Goal: Transaction & Acquisition: Purchase product/service

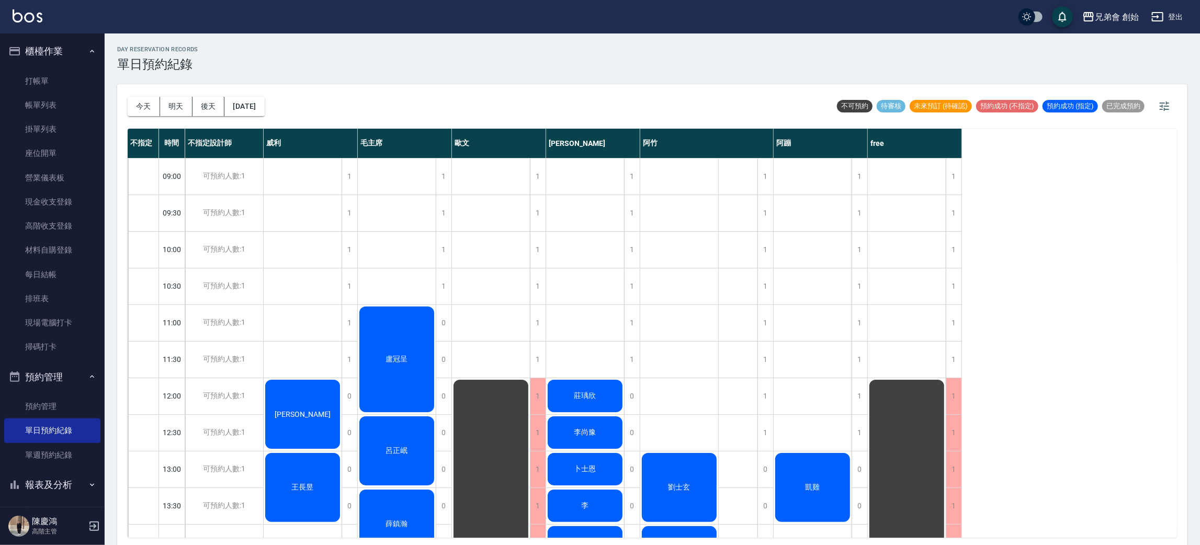
scroll to position [157, 0]
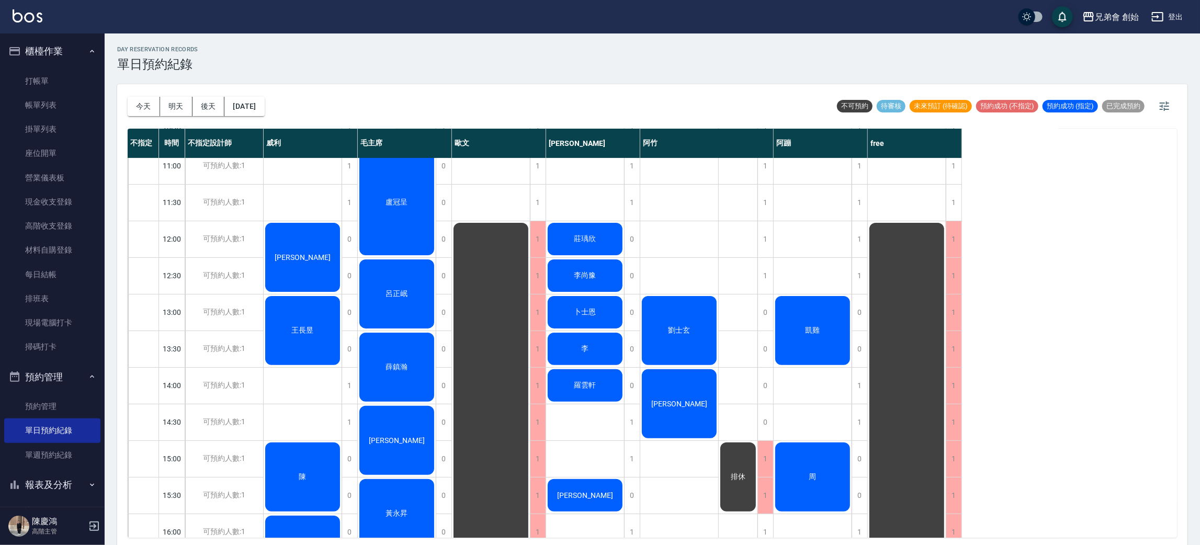
click at [815, 321] on div "凱雞" at bounding box center [813, 331] width 78 height 72
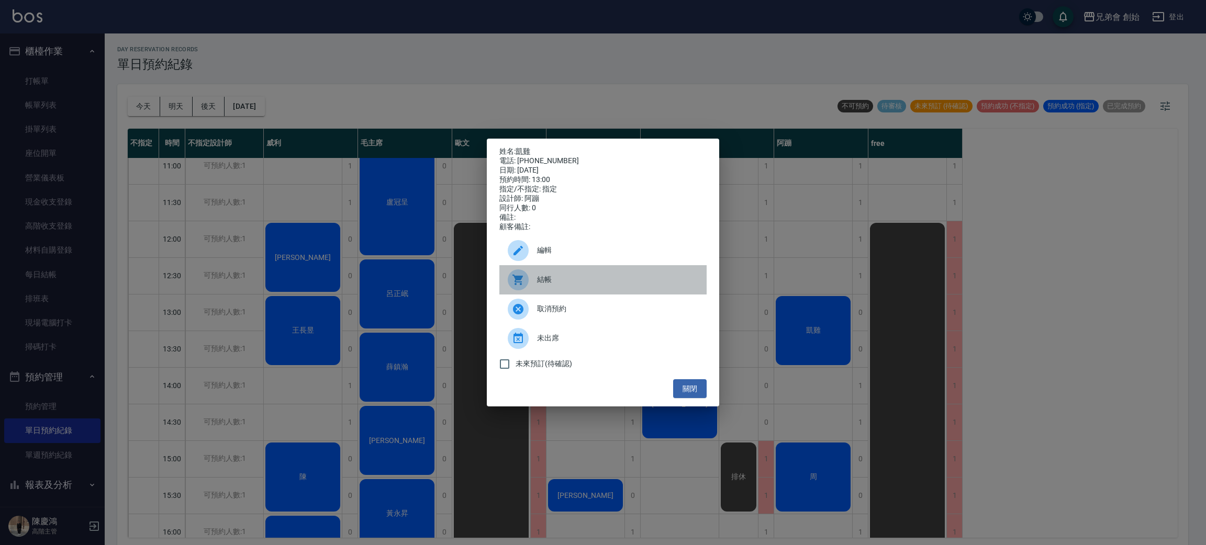
click at [564, 278] on div "結帳" at bounding box center [602, 279] width 207 height 29
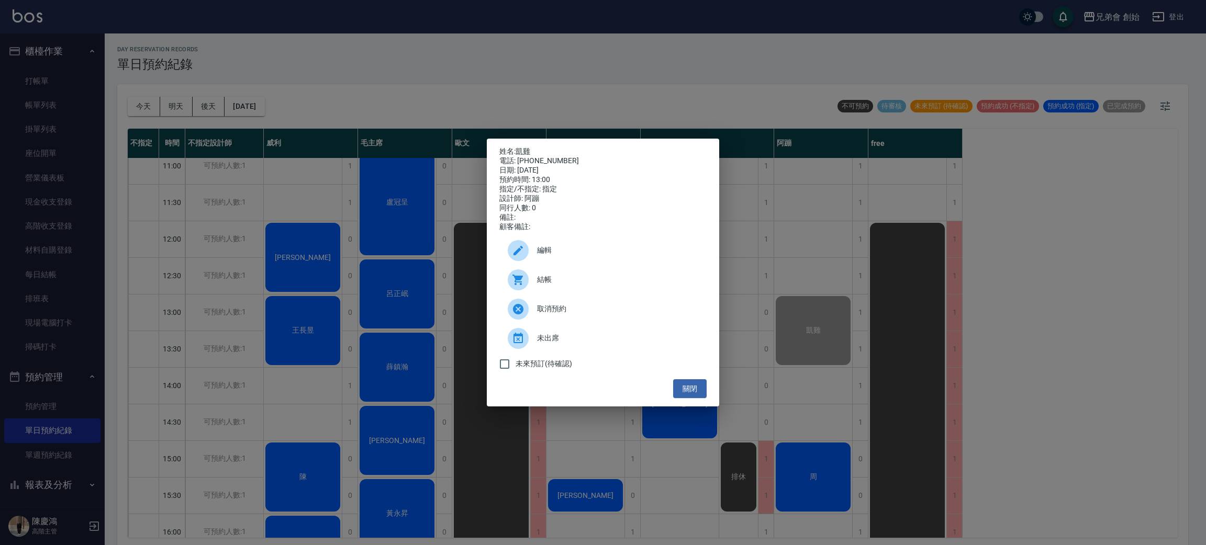
click at [526, 49] on div "姓名: 凱雞 電話: 0968597420 日期: 2025/09/16 預約時間: 13:00 指定/不指定: 指定 設計師: 阿蹦 同行人數: 0 備註:…" at bounding box center [603, 272] width 1206 height 545
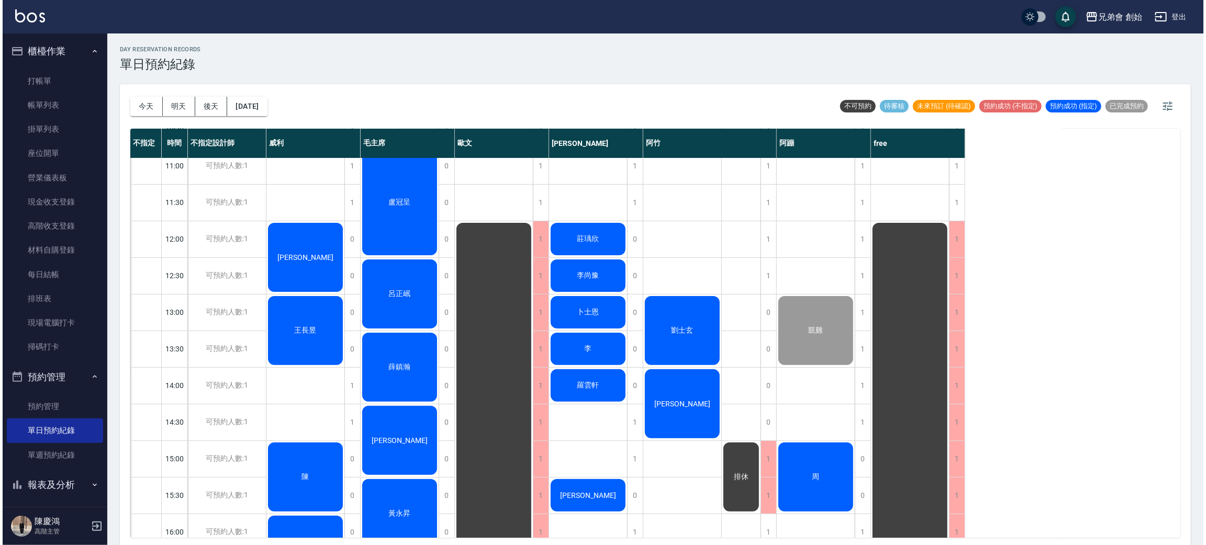
scroll to position [78, 0]
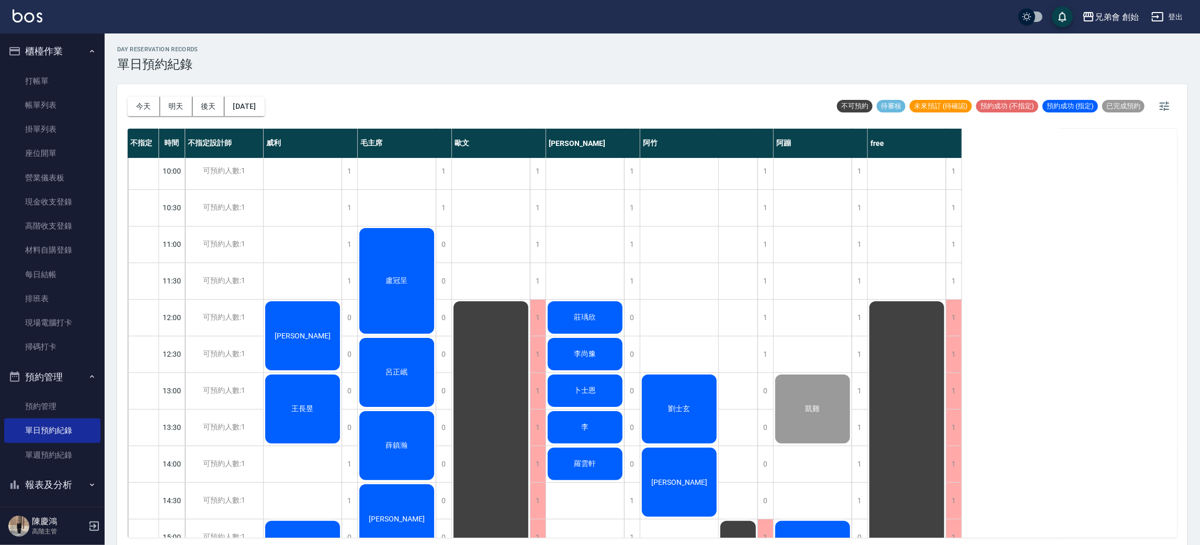
click at [402, 276] on span "盧冠呈" at bounding box center [397, 280] width 26 height 9
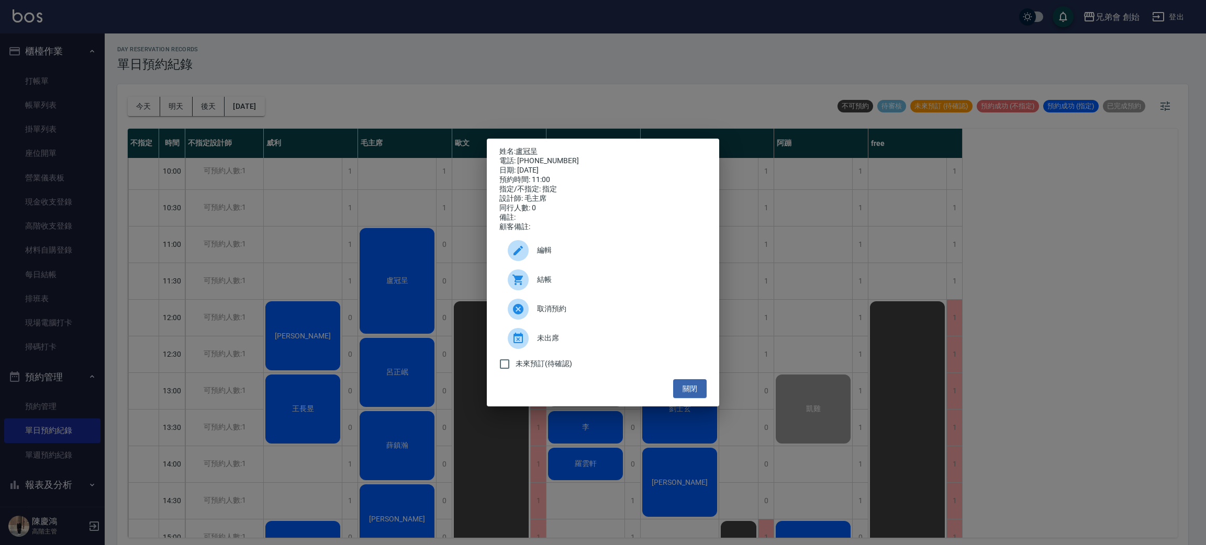
click at [510, 290] on div at bounding box center [518, 279] width 21 height 21
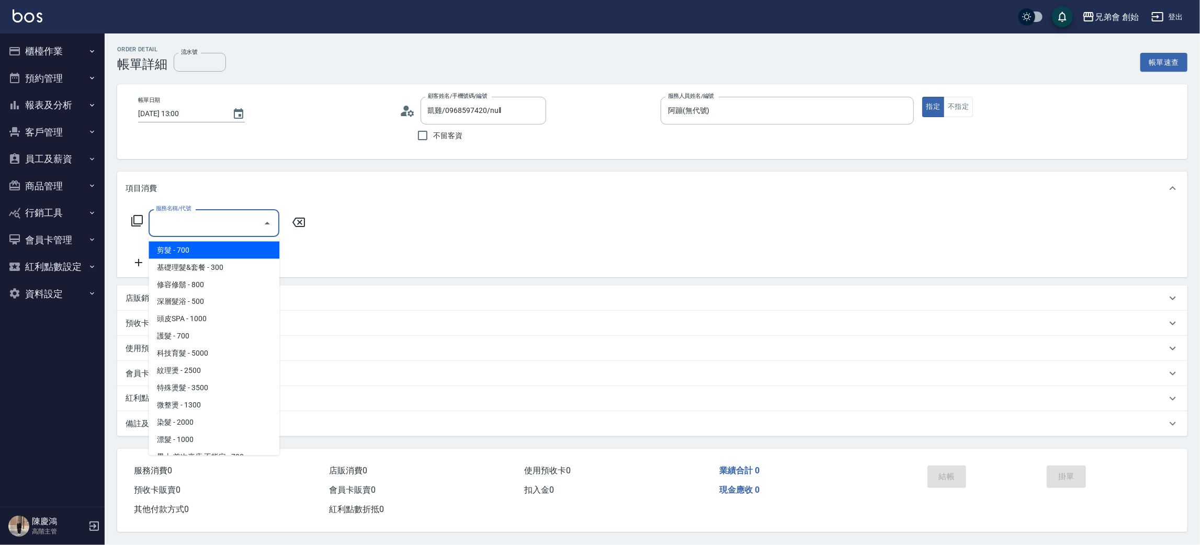
click at [219, 230] on input "服務名稱/代號" at bounding box center [206, 223] width 106 height 18
click at [229, 250] on span "剪髮 - 700" at bounding box center [214, 250] width 131 height 17
type input "剪髮(A01)"
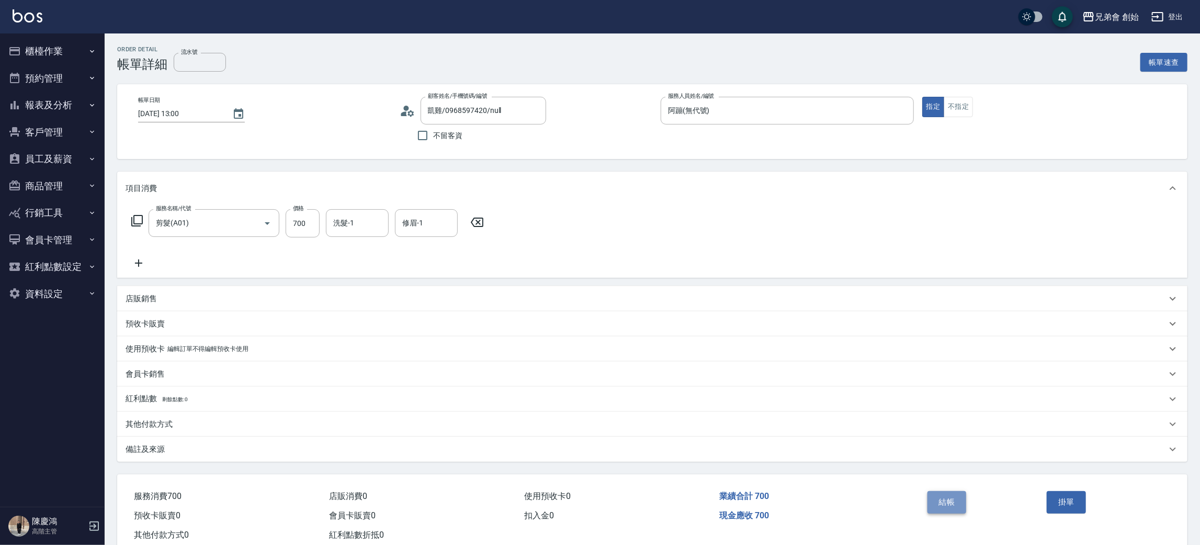
click at [934, 507] on button "結帳" at bounding box center [947, 502] width 39 height 22
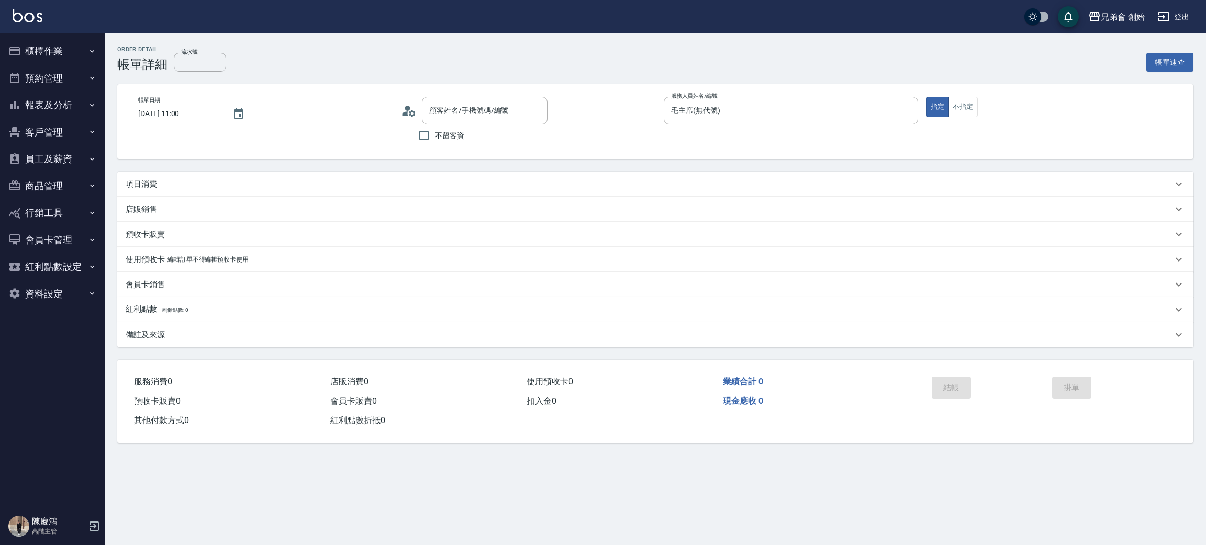
type input "盧冠呈/0976018323/"
click at [154, 184] on p "項目消費" at bounding box center [141, 184] width 31 height 11
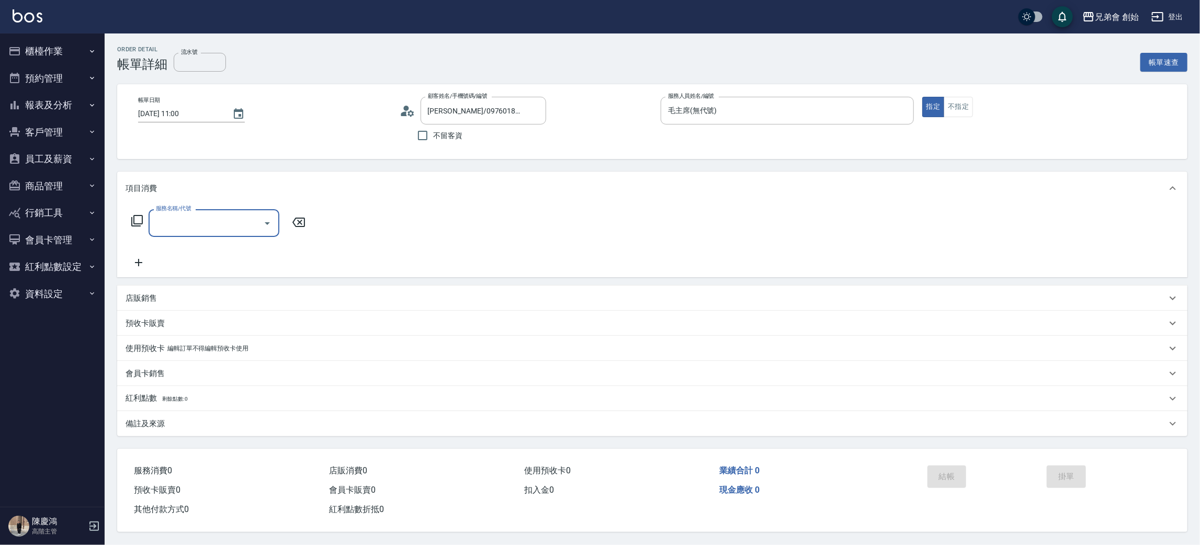
drag, startPoint x: 211, startPoint y: 219, endPoint x: 209, endPoint y: 224, distance: 6.3
click at [211, 221] on input "服務名稱/代號" at bounding box center [206, 223] width 106 height 18
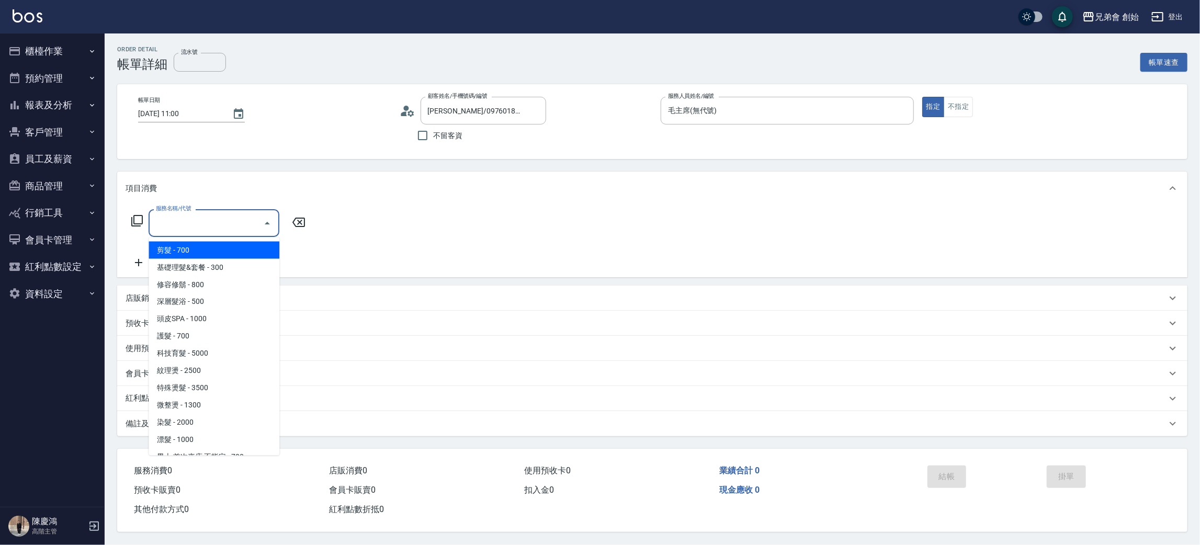
click at [209, 253] on span "剪髮 - 700" at bounding box center [214, 250] width 131 height 17
type input "剪髮(A01)"
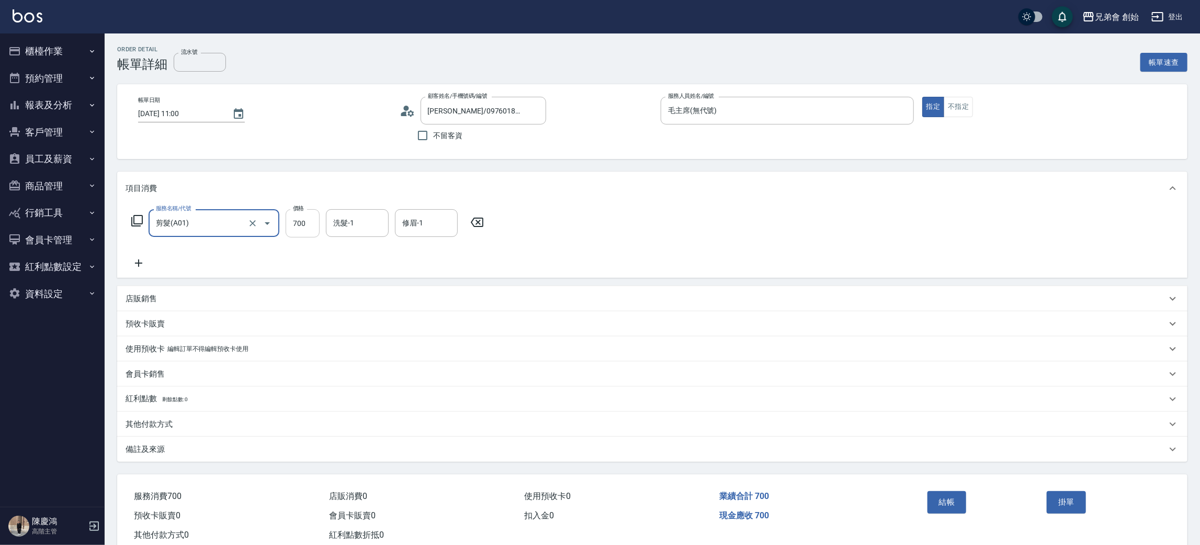
click at [294, 222] on input "700" at bounding box center [303, 223] width 34 height 28
type input "1000"
click at [137, 263] on icon at bounding box center [138, 263] width 7 height 7
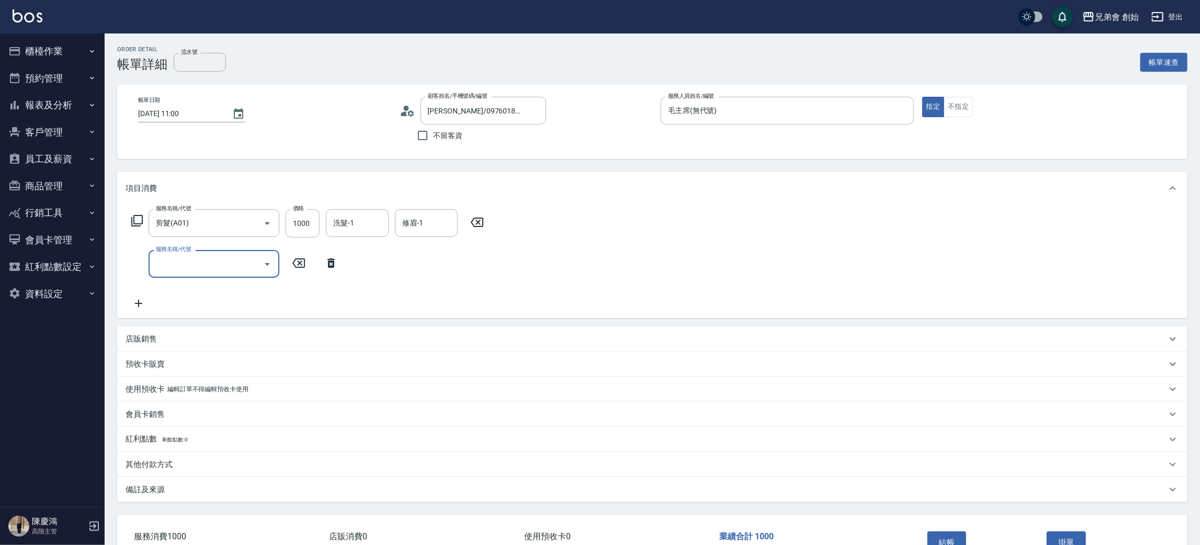
click at [186, 271] on input "服務名稱/代號" at bounding box center [206, 264] width 106 height 18
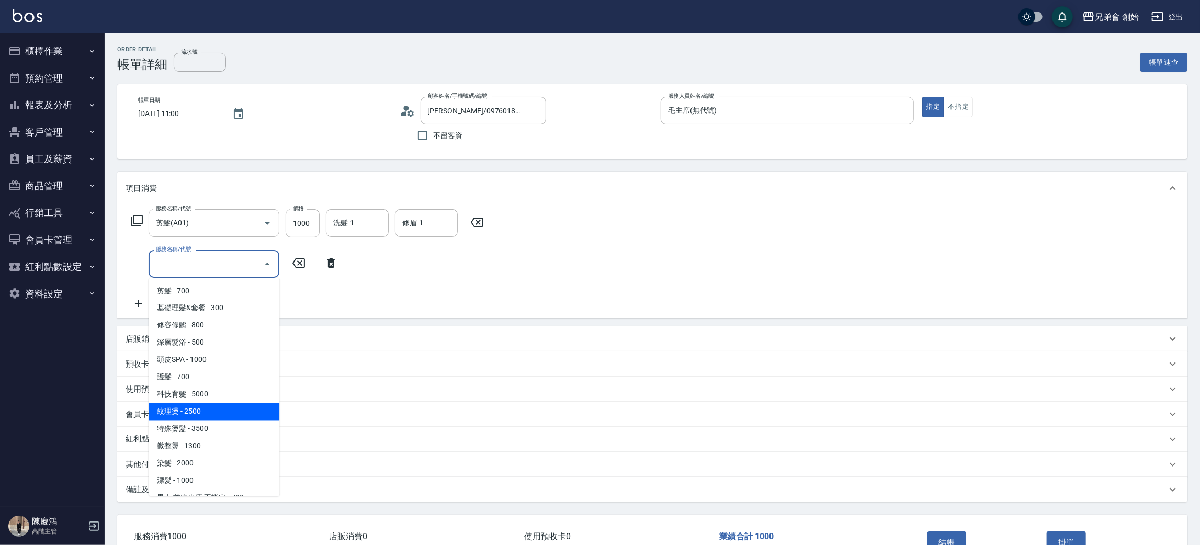
drag, startPoint x: 198, startPoint y: 409, endPoint x: 343, endPoint y: 278, distance: 195.3
click at [205, 403] on span "紋理燙 - 2500" at bounding box center [214, 411] width 131 height 17
type input "紋理燙(D01)"
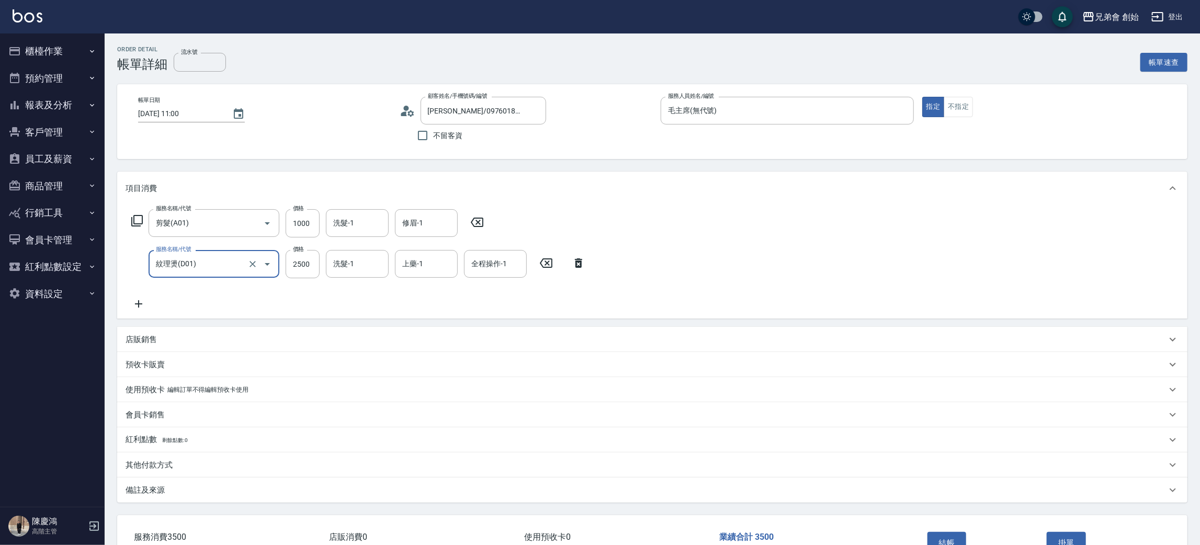
click at [153, 341] on p "店販銷售" at bounding box center [141, 339] width 31 height 11
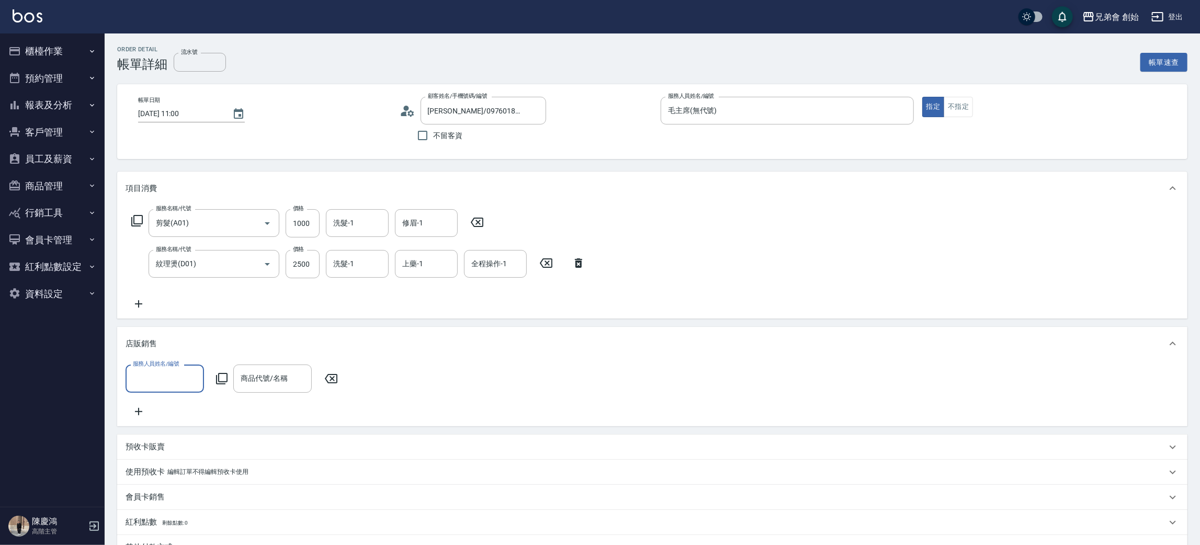
click at [164, 376] on input "服務人員姓名/編號" at bounding box center [164, 378] width 69 height 18
click at [166, 318] on span "毛主席 (無代號)" at bounding box center [158, 317] width 49 height 11
type input "毛主席(無代號)"
click at [294, 377] on input "商品代號/名稱" at bounding box center [272, 378] width 69 height 18
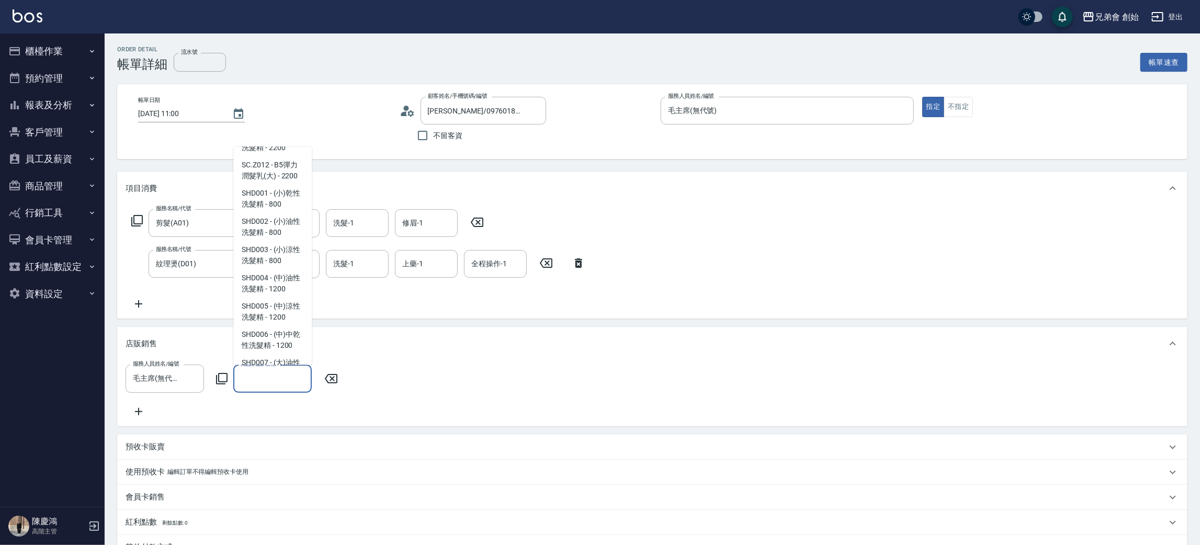
scroll to position [1256, 0]
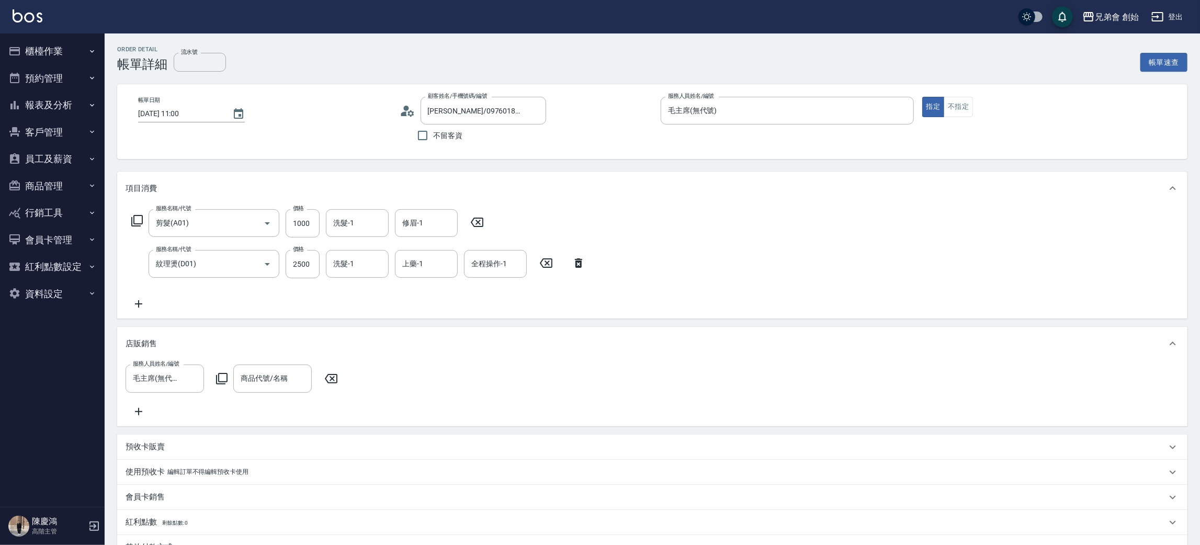
click at [661, 281] on div "服務名稱/代號 剪髮(A01) 服務名稱/代號 價格 1000 價格 洗髮-1 洗髮-1 修眉-1 修眉-1 服務名稱/代號 紋理燙(D01) 服務名稱/代號…" at bounding box center [652, 262] width 1071 height 114
click at [334, 380] on icon at bounding box center [331, 378] width 13 height 9
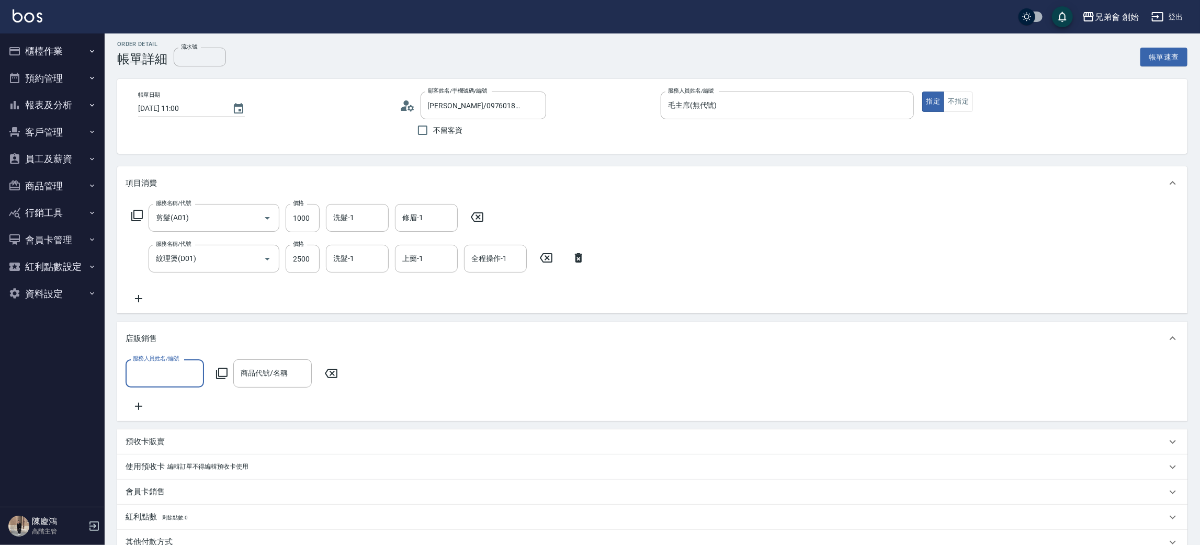
scroll to position [0, 0]
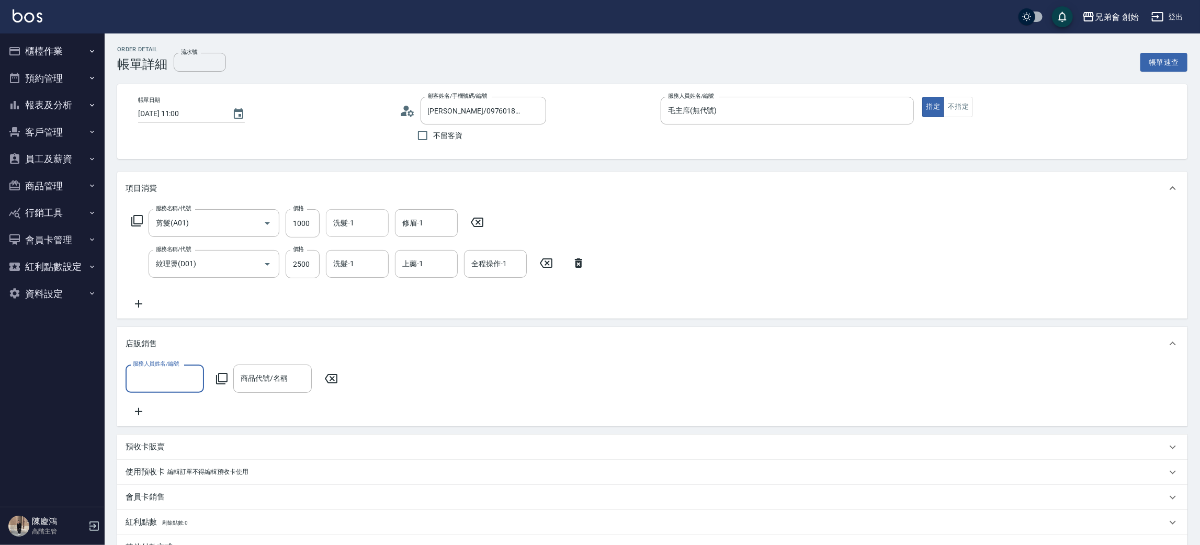
click at [346, 228] on input "洗髮-1" at bounding box center [357, 223] width 53 height 18
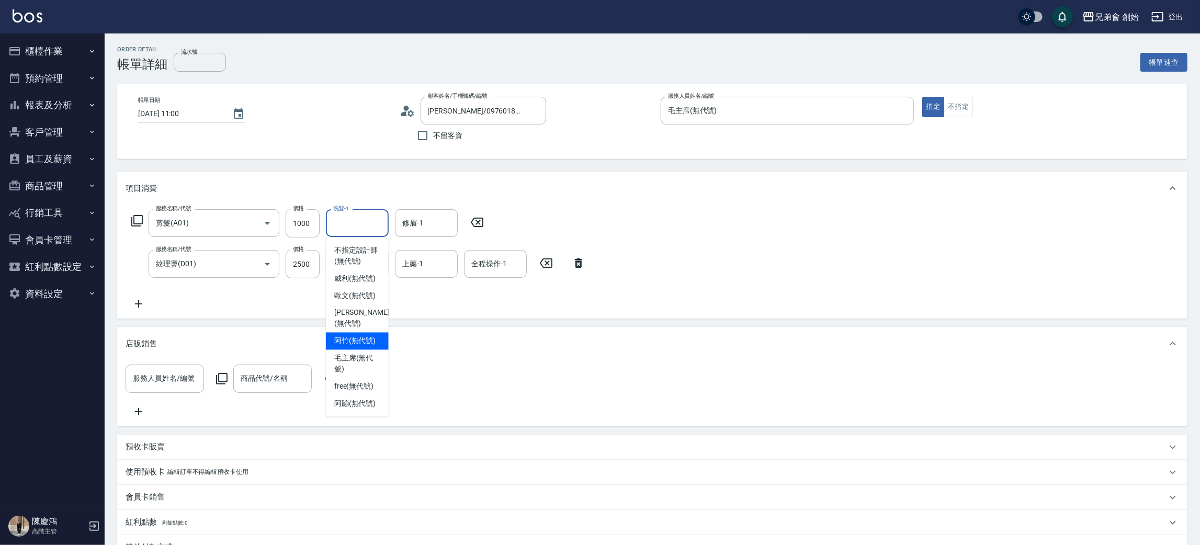
drag, startPoint x: 365, startPoint y: 332, endPoint x: 429, endPoint y: 251, distance: 103.5
click at [368, 336] on span "阿竹 (無代號)" at bounding box center [355, 341] width 42 height 11
type input "阿竹 (無代號)"
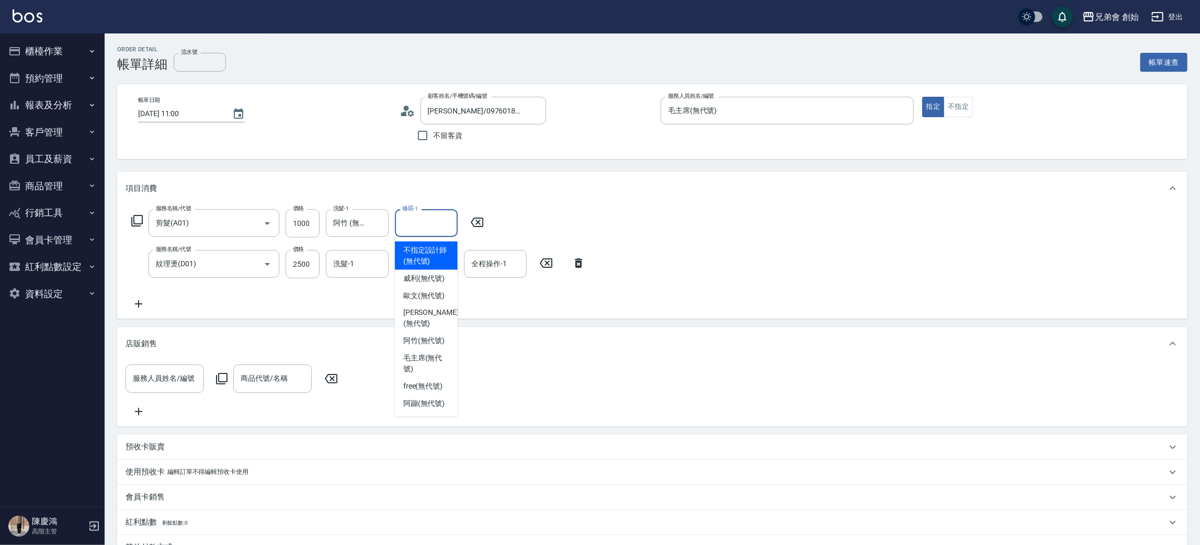
click at [434, 221] on input "修眉-1" at bounding box center [426, 223] width 53 height 18
click at [431, 336] on span "阿竹 (無代號)" at bounding box center [424, 341] width 42 height 11
type input "阿竹 (無代號)"
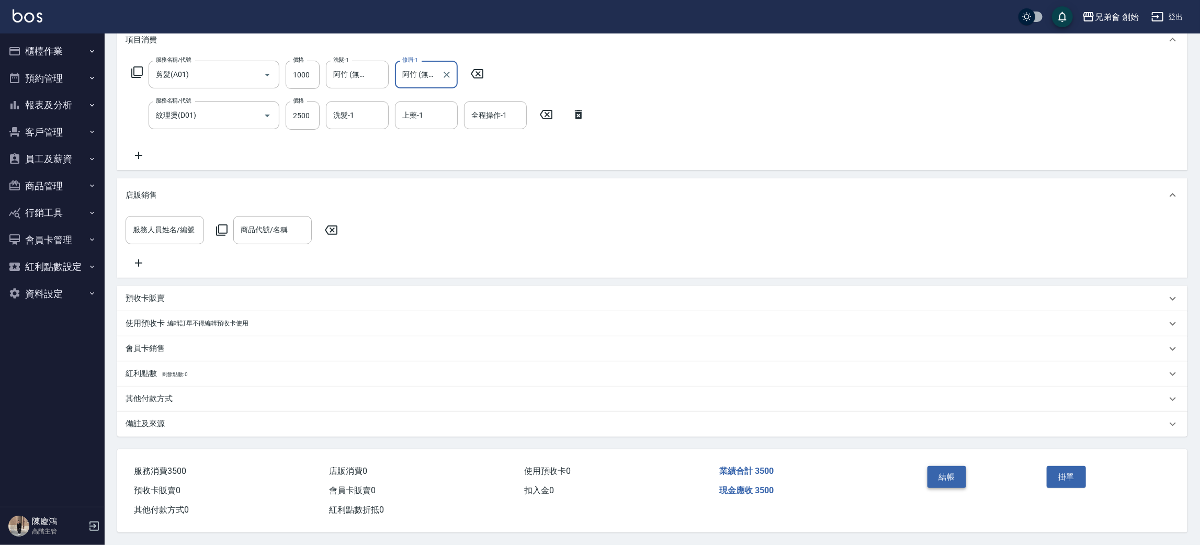
click at [947, 476] on button "結帳" at bounding box center [947, 477] width 39 height 22
